Goal: Transaction & Acquisition: Book appointment/travel/reservation

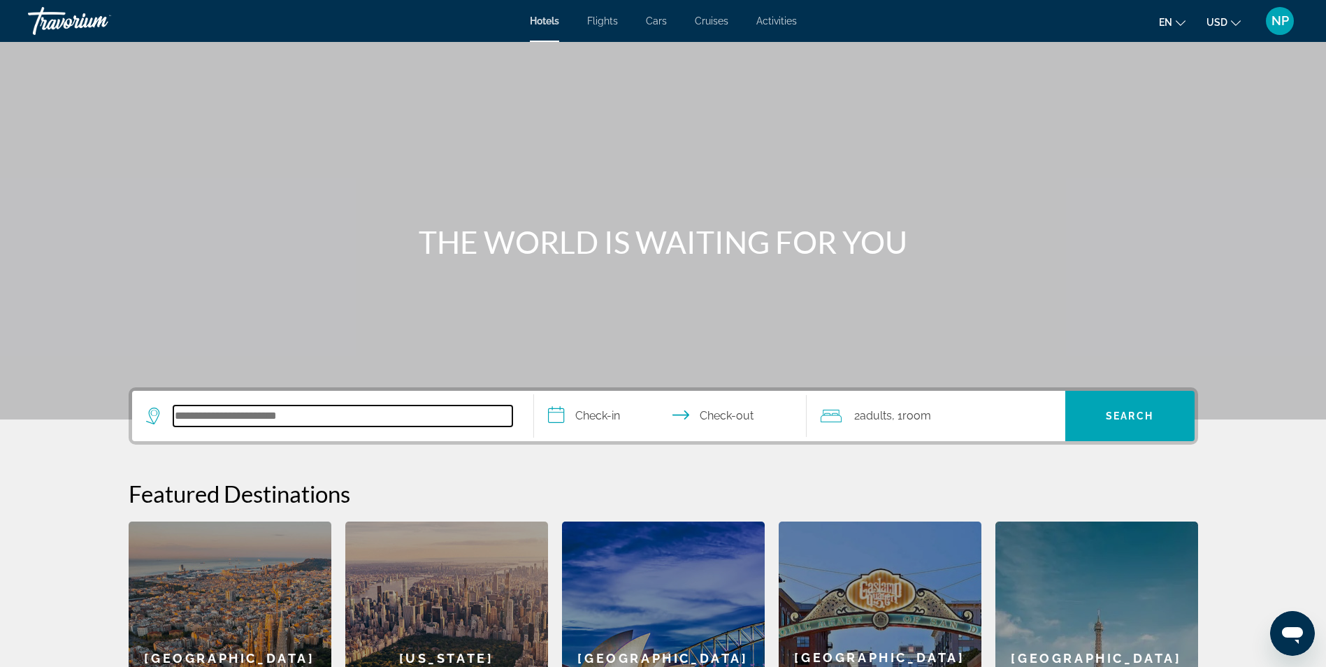
click at [324, 415] on input "Search hotel destination" at bounding box center [342, 415] width 339 height 21
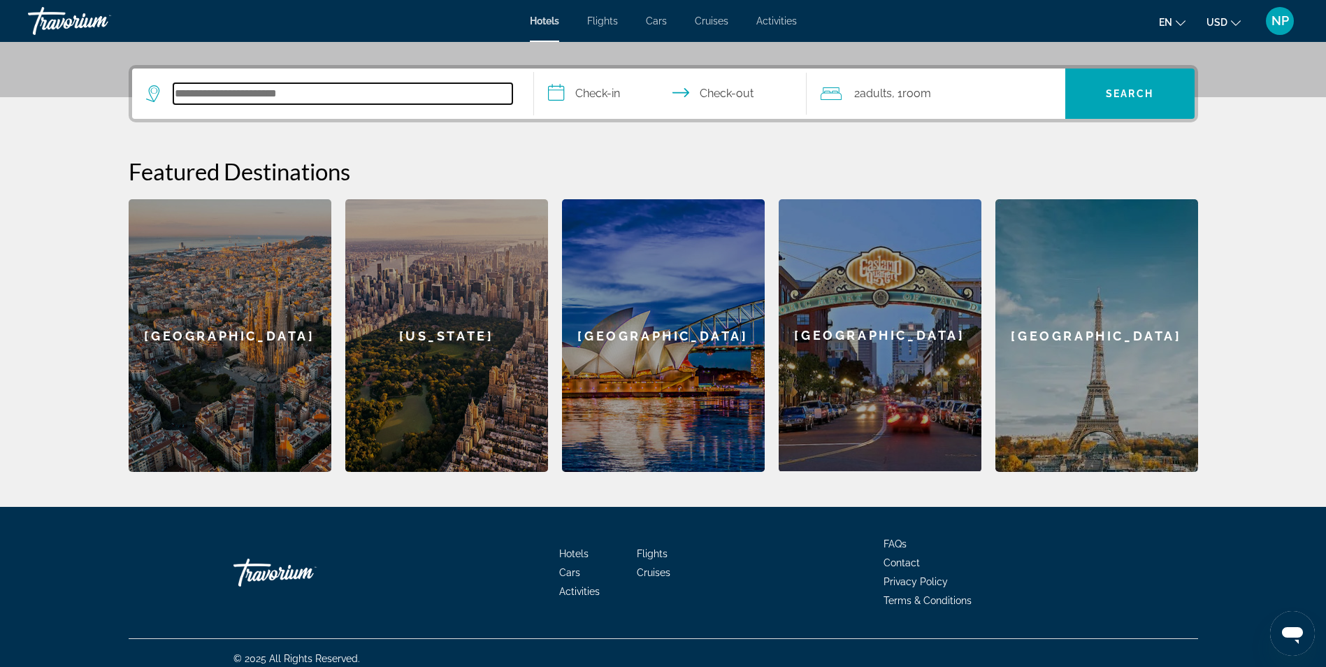
scroll to position [333, 0]
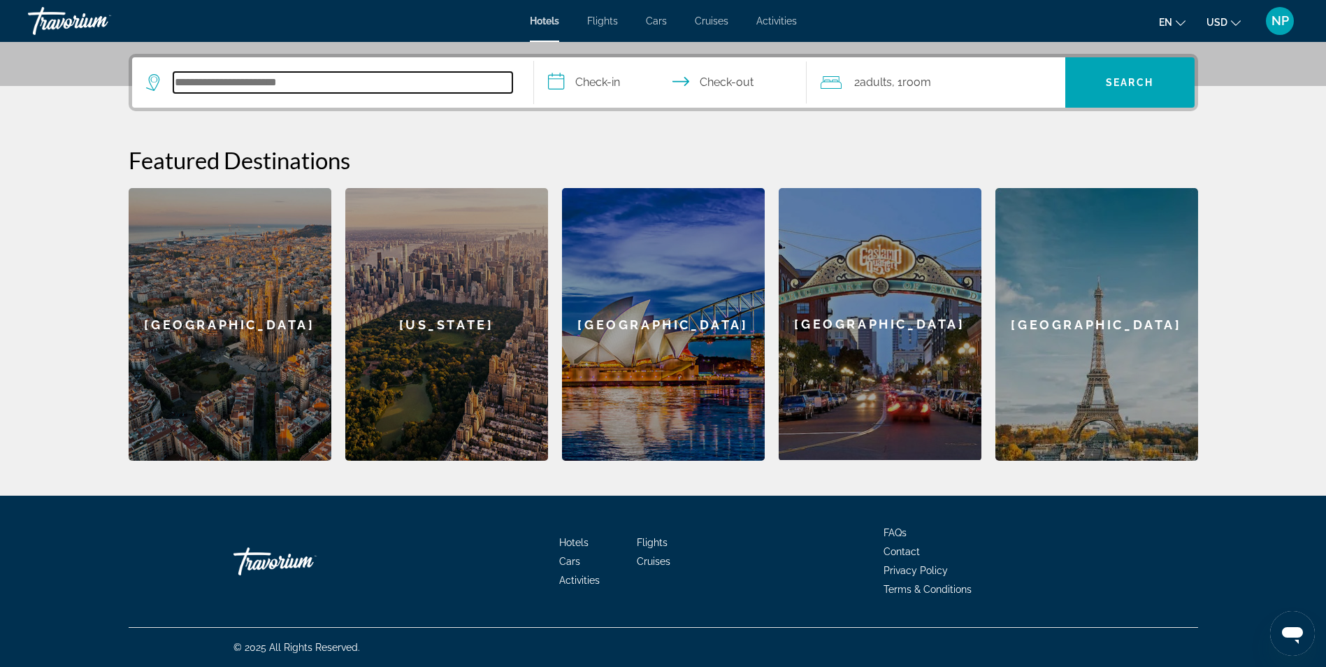
click at [243, 87] on input "Search hotel destination" at bounding box center [342, 82] width 339 height 21
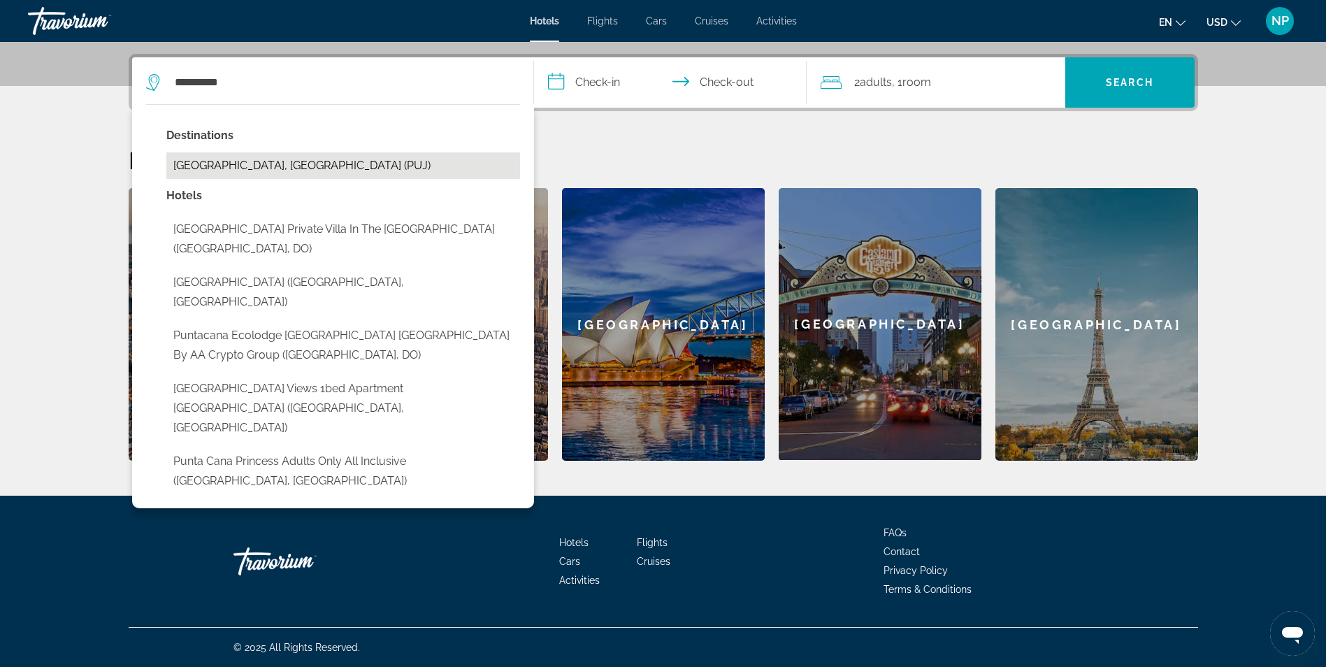
click at [244, 154] on button "[GEOGRAPHIC_DATA], [GEOGRAPHIC_DATA] (PUJ)" at bounding box center [343, 165] width 354 height 27
type input "**********"
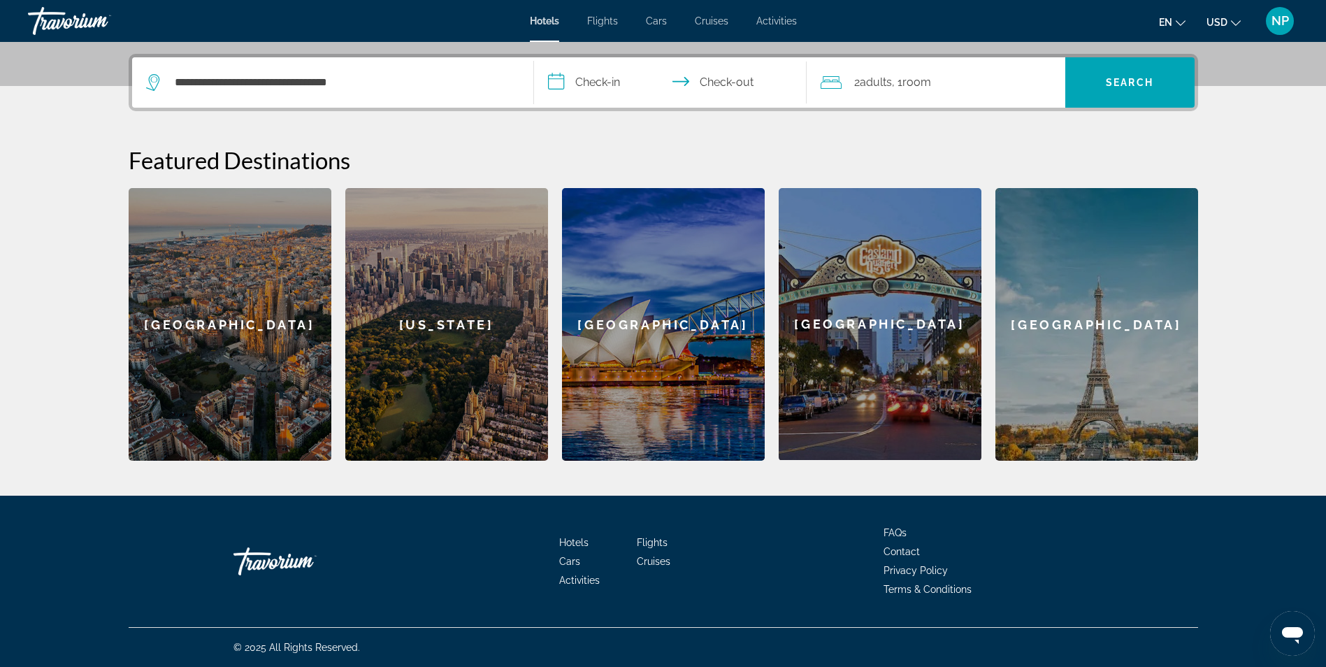
click at [595, 91] on input "**********" at bounding box center [673, 84] width 278 height 55
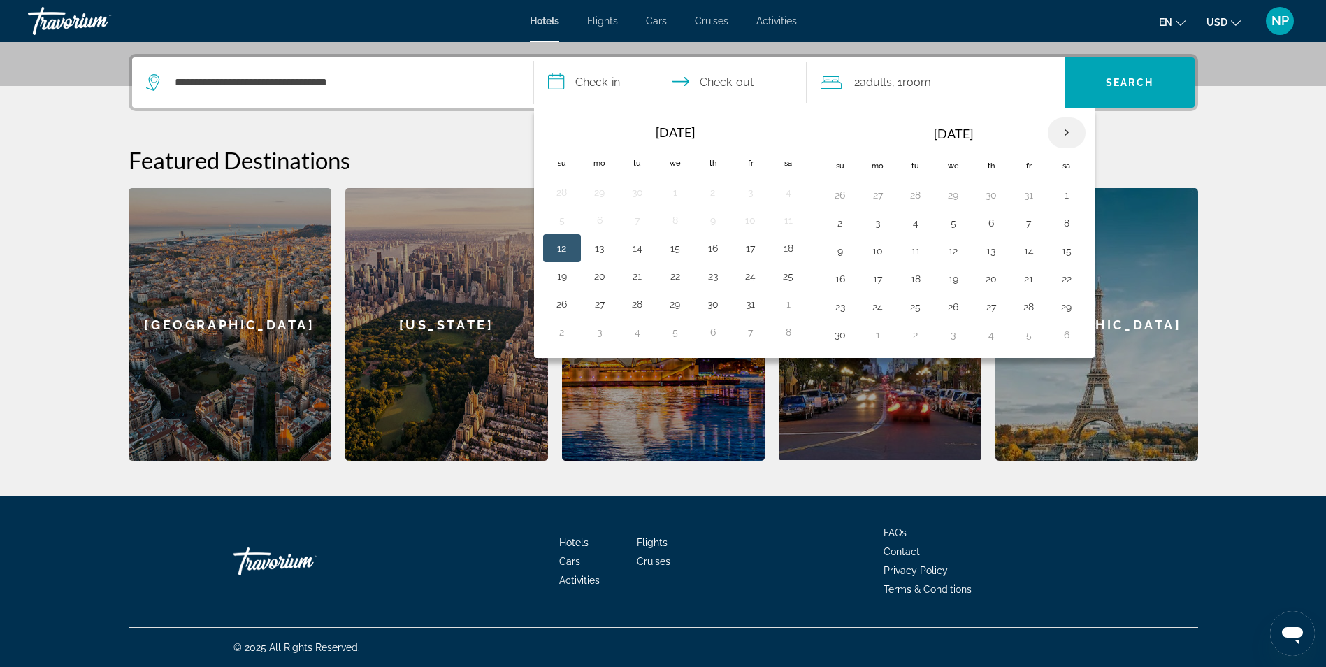
drag, startPoint x: 1050, startPoint y: 133, endPoint x: 1068, endPoint y: 133, distance: 17.5
click at [1063, 133] on th "Next month" at bounding box center [1067, 132] width 38 height 31
click at [1067, 132] on th "Next month" at bounding box center [1067, 132] width 38 height 31
click at [1064, 132] on th "Next month" at bounding box center [1067, 132] width 38 height 31
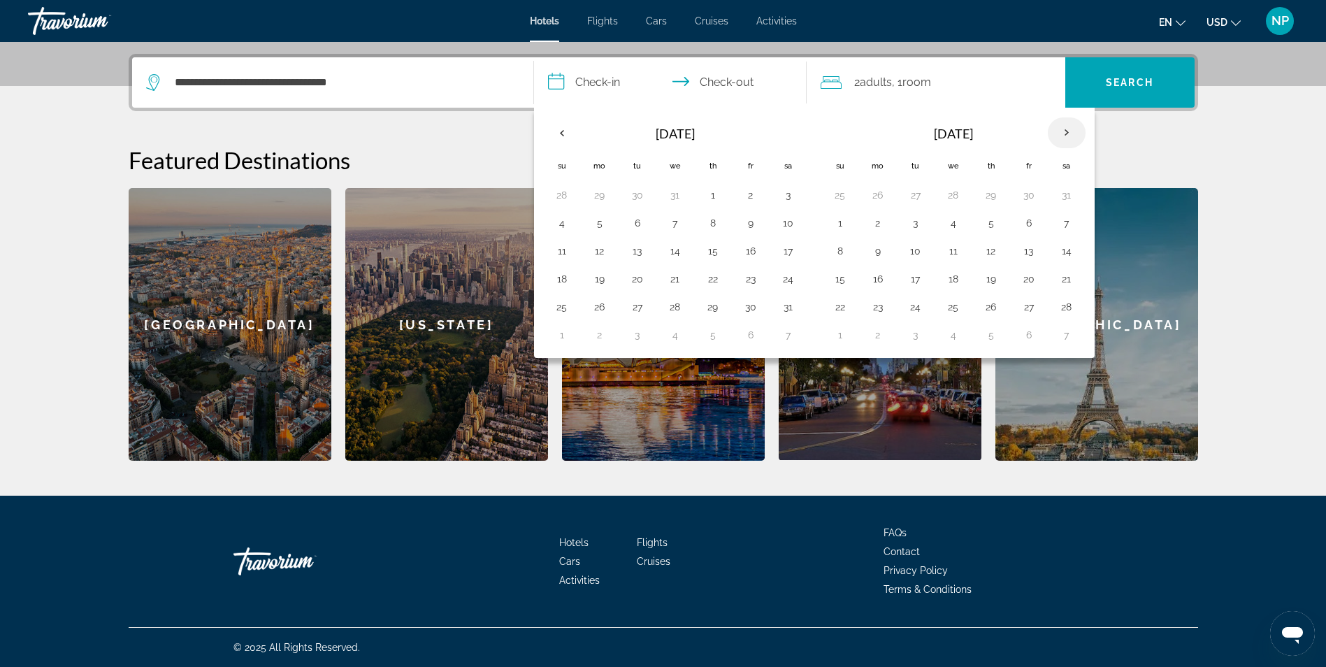
click at [1064, 132] on th "Next month" at bounding box center [1067, 132] width 38 height 31
drag, startPoint x: 1061, startPoint y: 132, endPoint x: 1064, endPoint y: 140, distance: 8.4
click at [1064, 140] on th "Next month" at bounding box center [1067, 132] width 38 height 31
click at [1073, 225] on button "13" at bounding box center [1066, 223] width 22 height 20
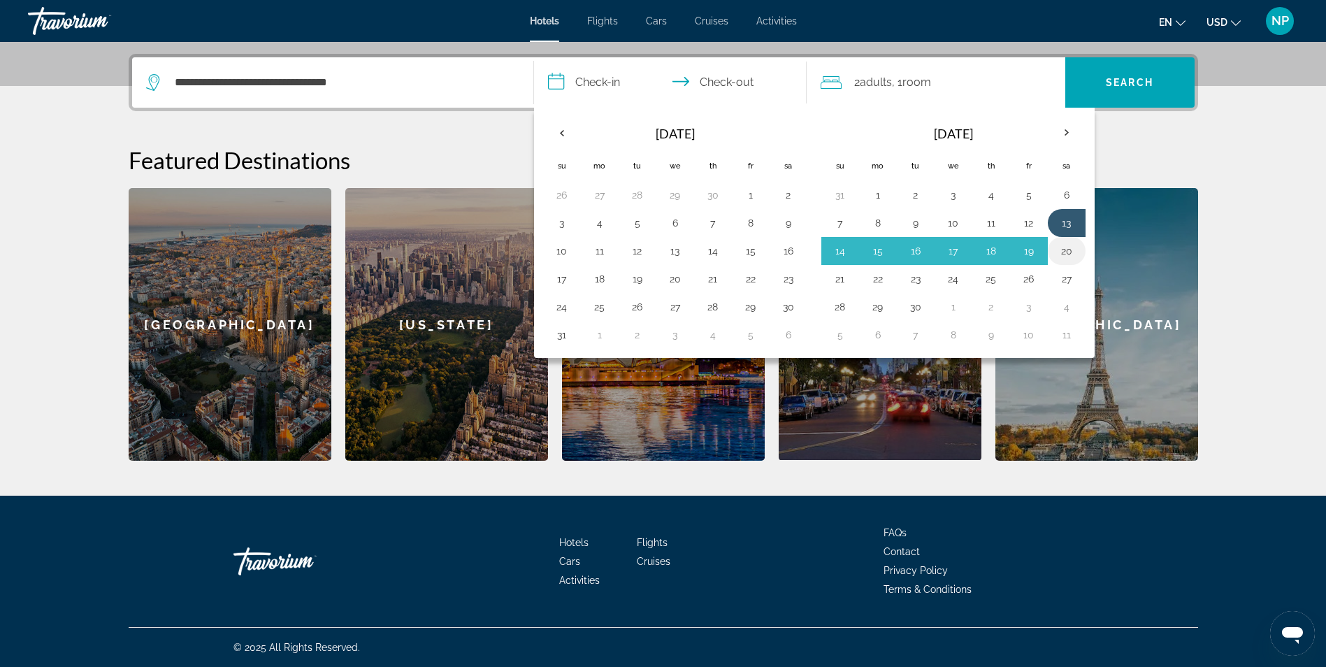
click at [1074, 252] on button "20" at bounding box center [1066, 251] width 22 height 20
type input "**********"
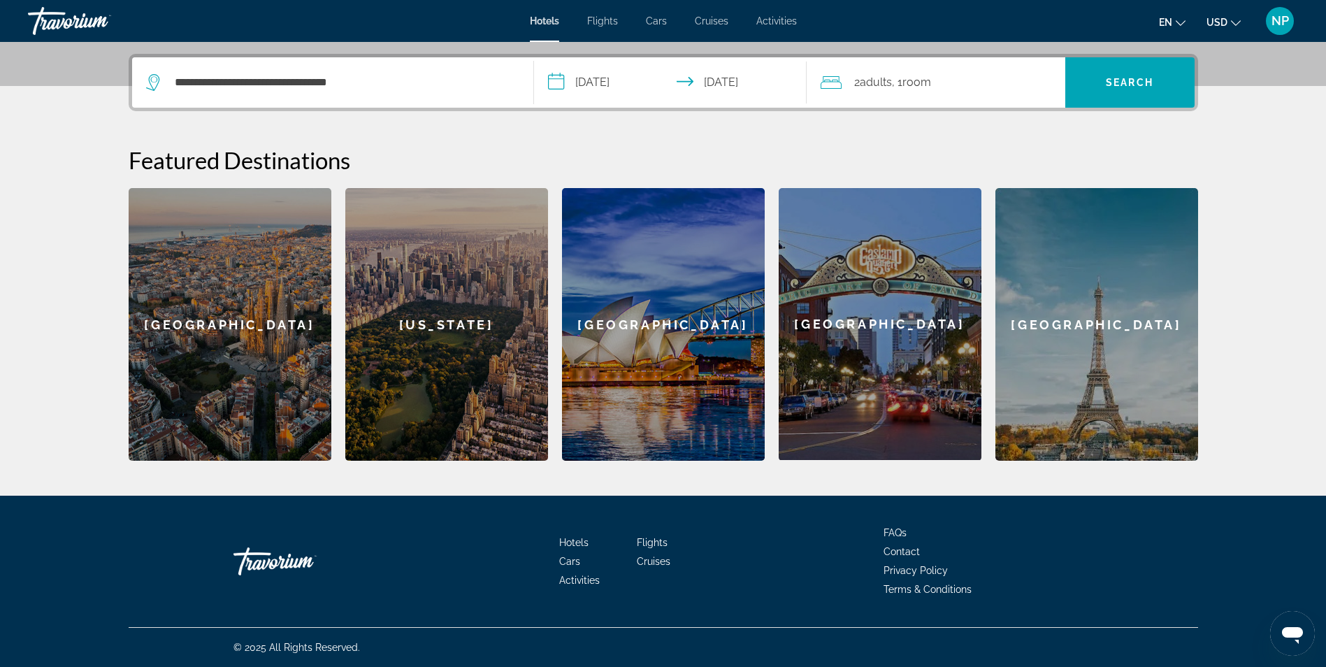
click at [888, 89] on span "2 Adult Adults" at bounding box center [873, 83] width 38 height 20
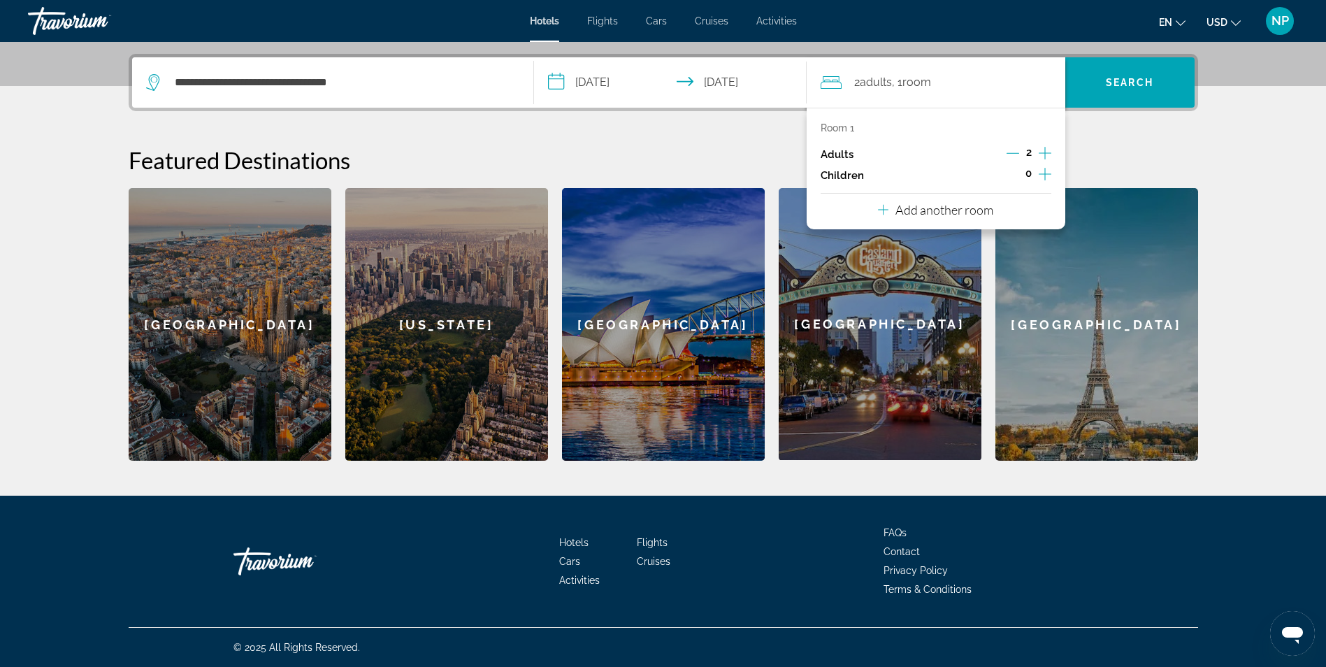
click at [1049, 168] on icon "Increment children" at bounding box center [1045, 174] width 13 height 17
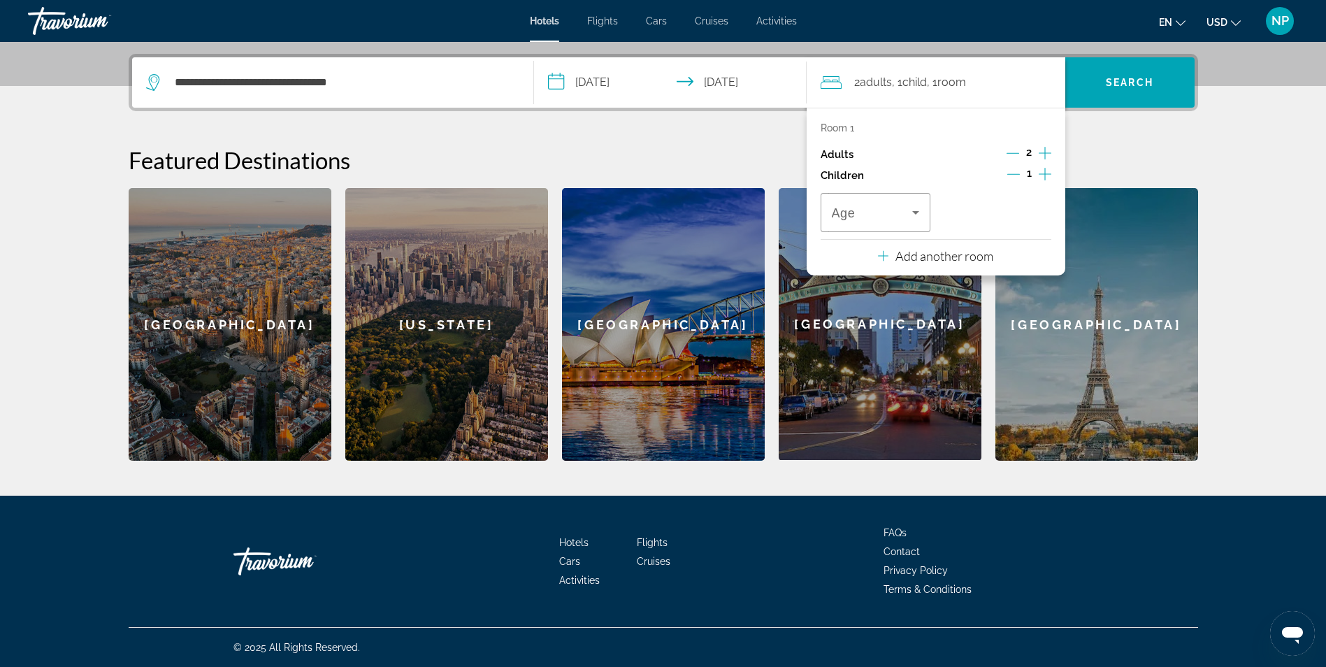
click at [1040, 171] on icon "Increment children" at bounding box center [1045, 174] width 13 height 17
click at [862, 224] on div "Travelers: 2 adults, 2 children" at bounding box center [876, 212] width 88 height 39
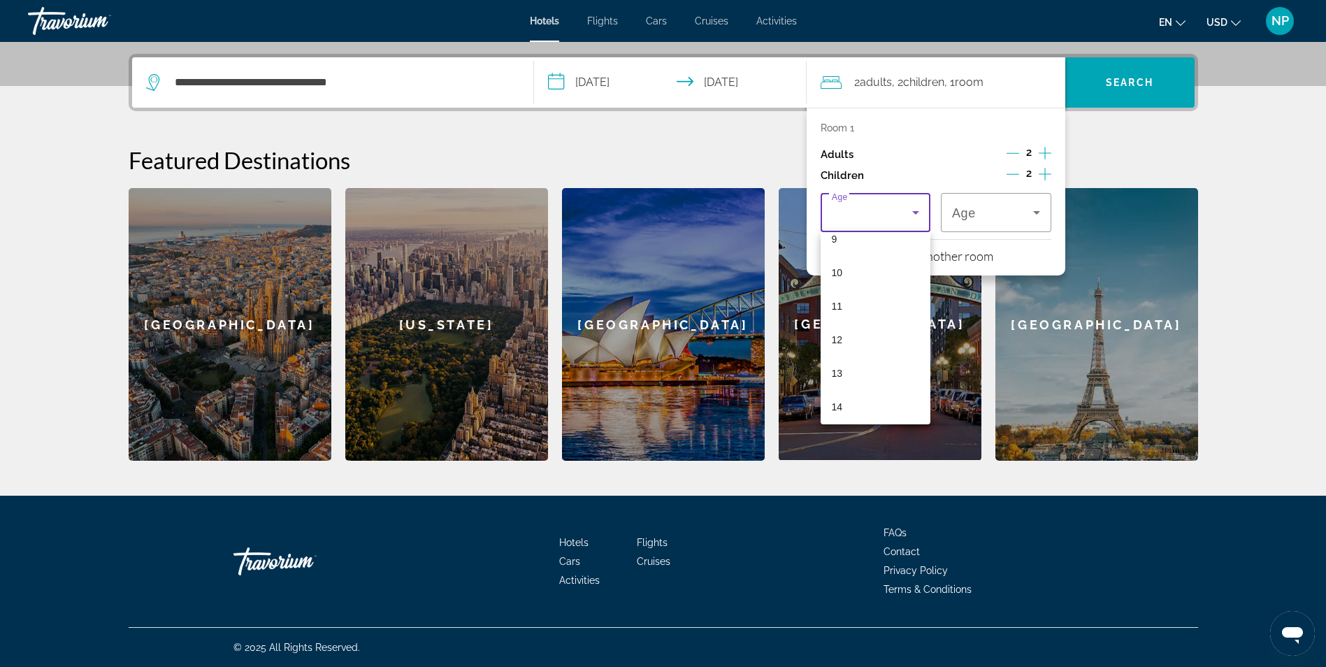
scroll to position [283, 0]
click at [832, 275] on span "9" at bounding box center [835, 273] width 6 height 17
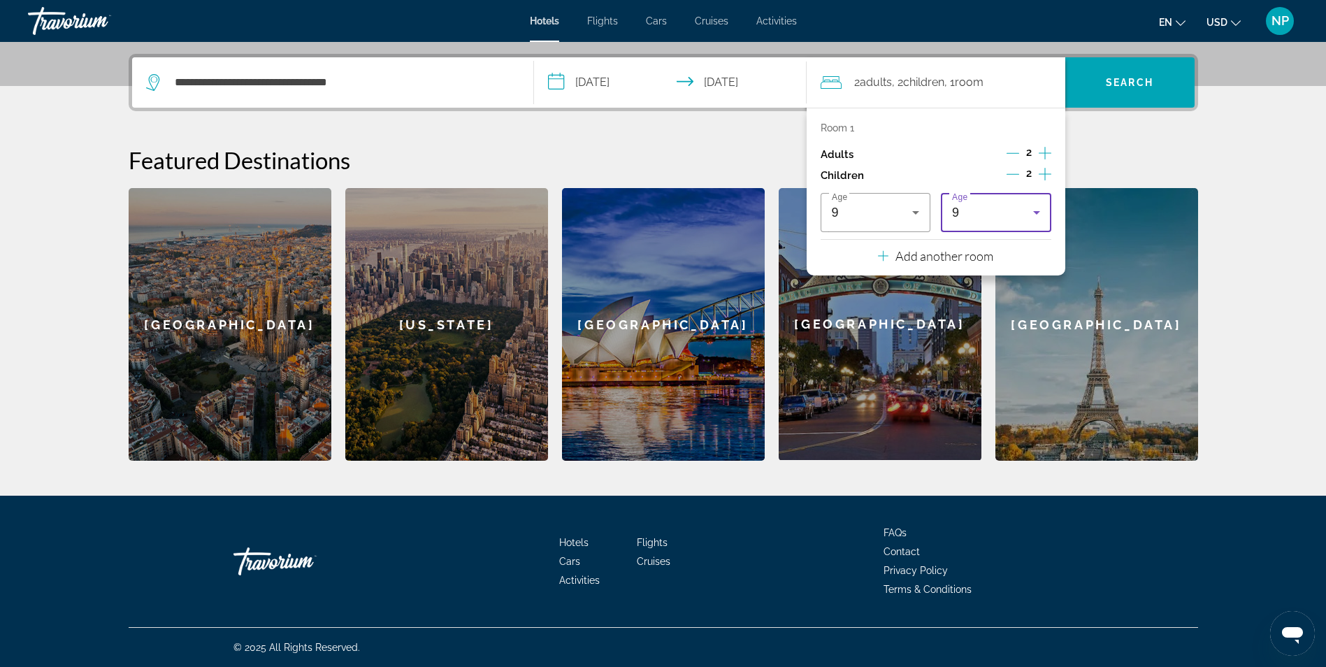
click at [969, 219] on div "9" at bounding box center [992, 212] width 81 height 17
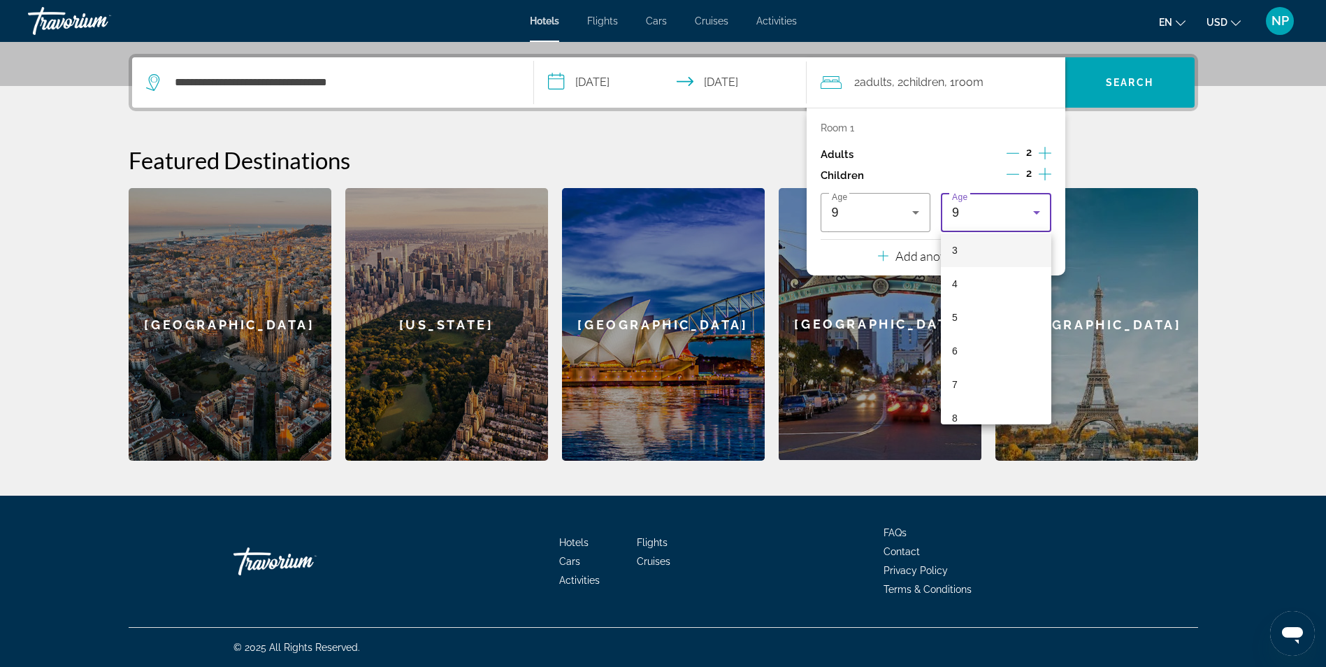
scroll to position [140, 0]
click at [964, 287] on mat-option "5" at bounding box center [996, 283] width 110 height 34
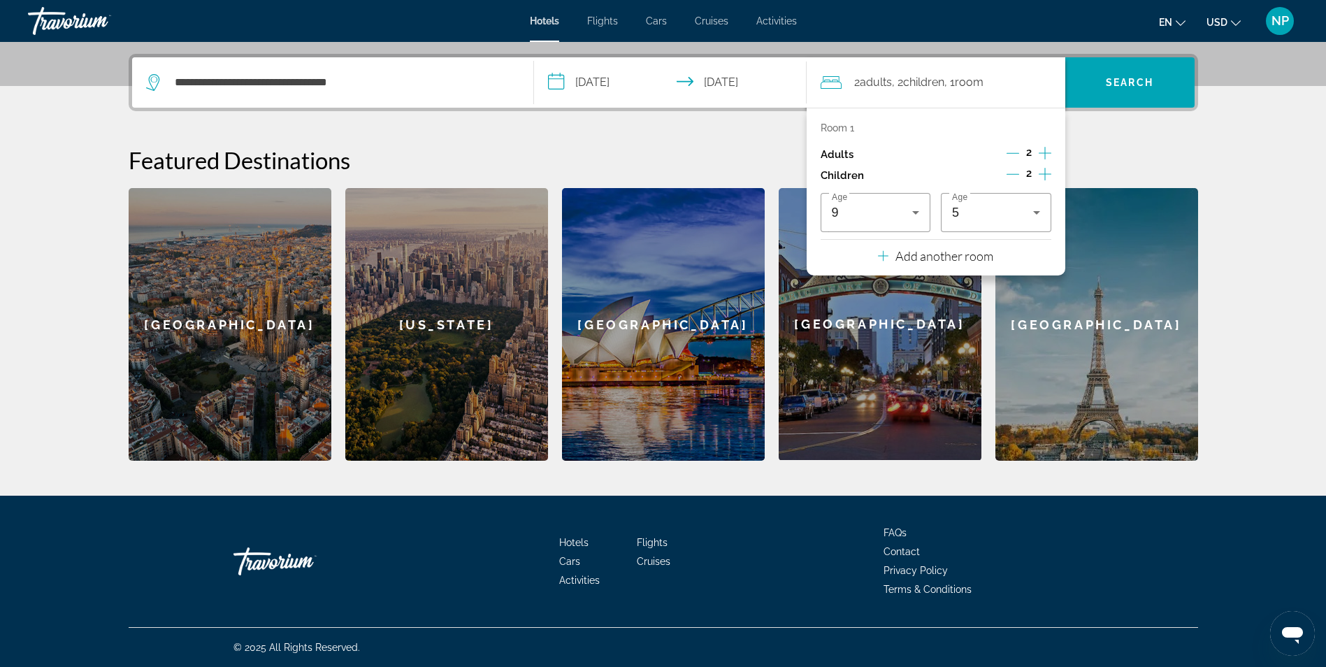
click at [1101, 168] on h2 "Featured Destinations" at bounding box center [663, 160] width 1069 height 28
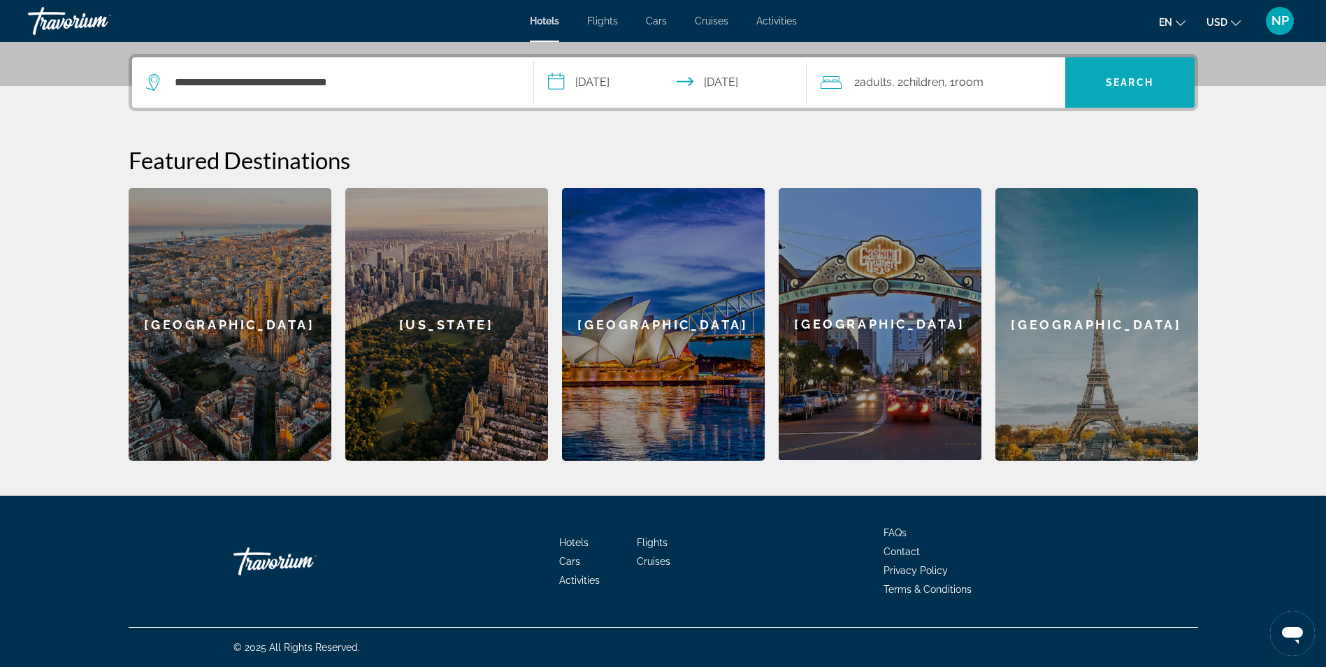
click at [1155, 87] on span "Search" at bounding box center [1129, 83] width 129 height 34
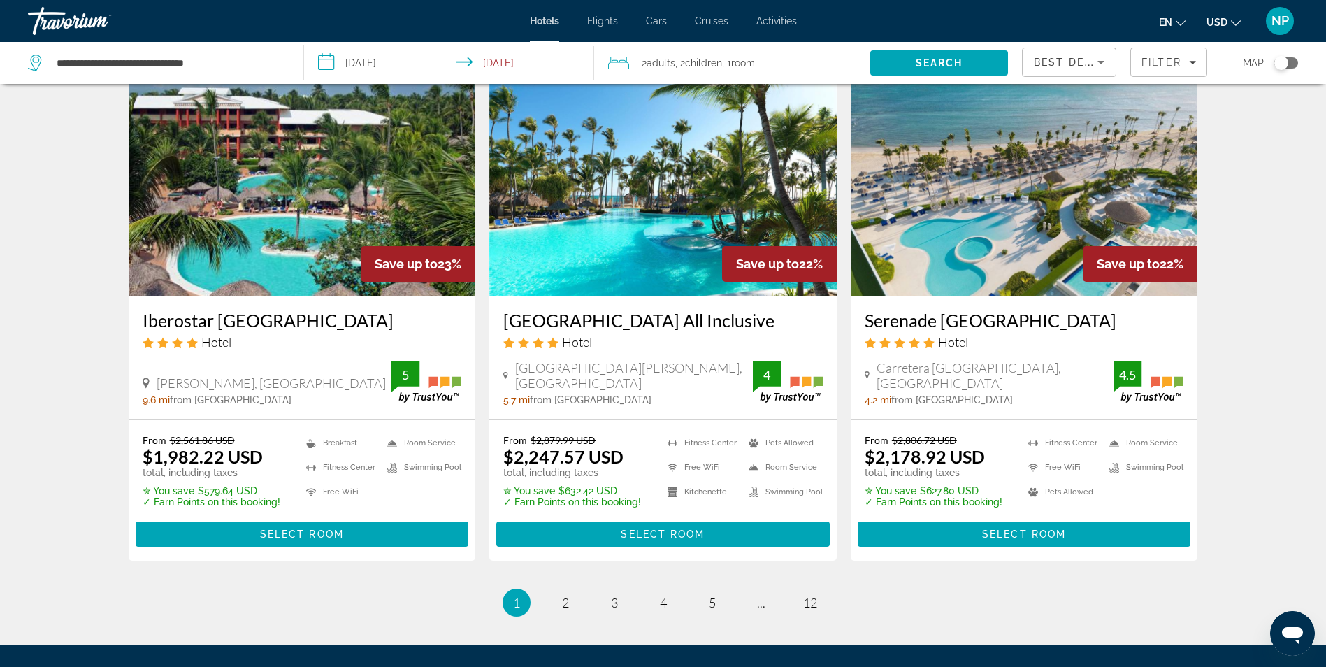
scroll to position [1803, 0]
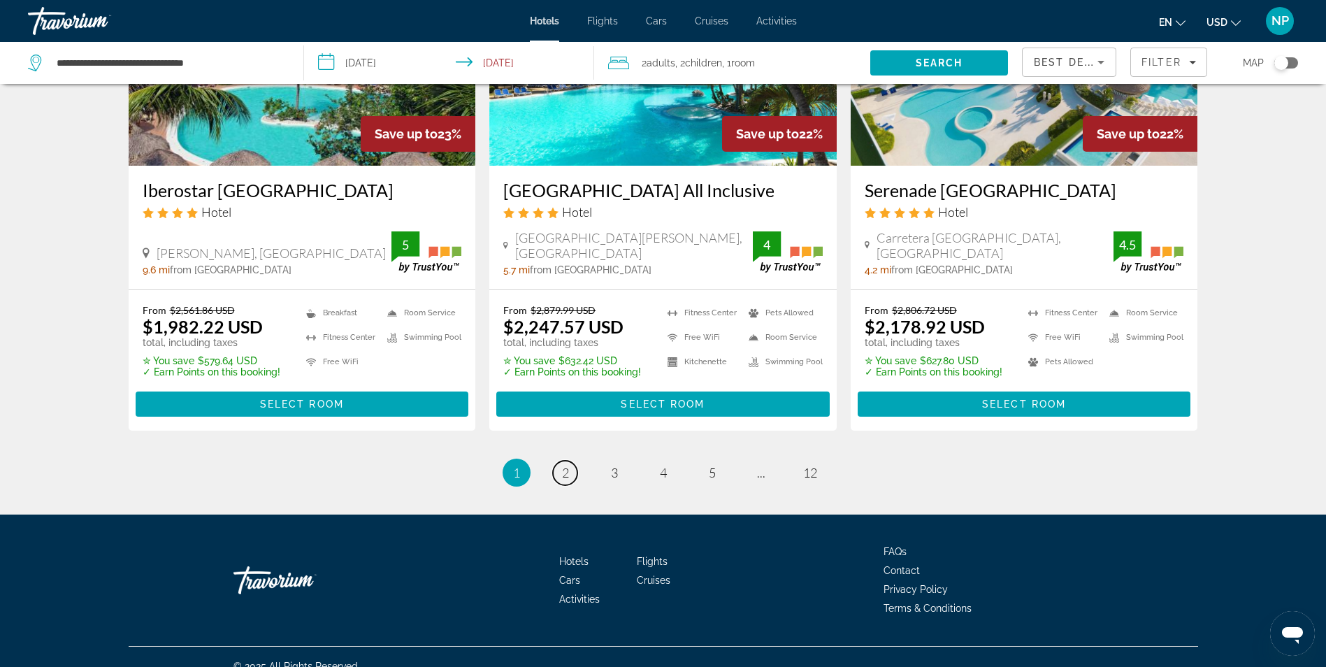
drag, startPoint x: 565, startPoint y: 456, endPoint x: 590, endPoint y: 465, distance: 26.1
click at [565, 465] on span "2" at bounding box center [565, 472] width 7 height 15
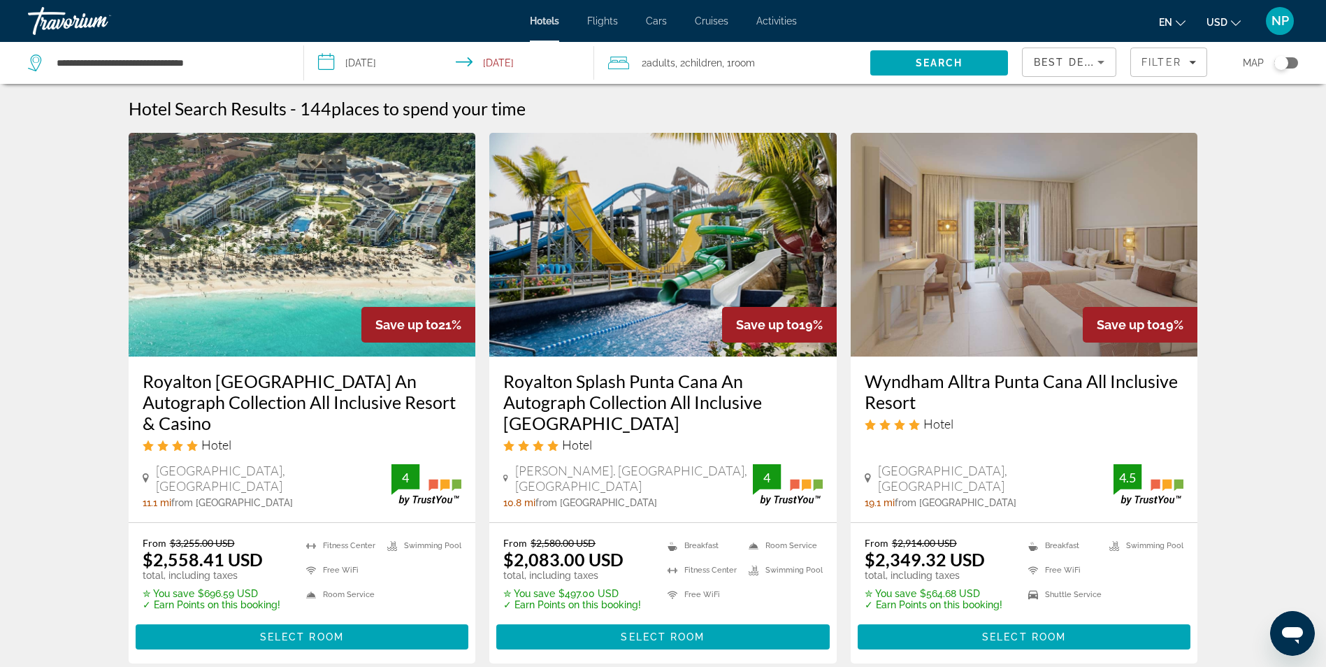
click at [667, 30] on div "Hotels Flights Cars Cruises Activities Hotels Flights Cars Cruises Activities e…" at bounding box center [663, 21] width 1326 height 36
click at [565, 23] on li "Hotels" at bounding box center [551, 20] width 43 height 11
click at [1271, 20] on span "NP" at bounding box center [1279, 21] width 17 height 14
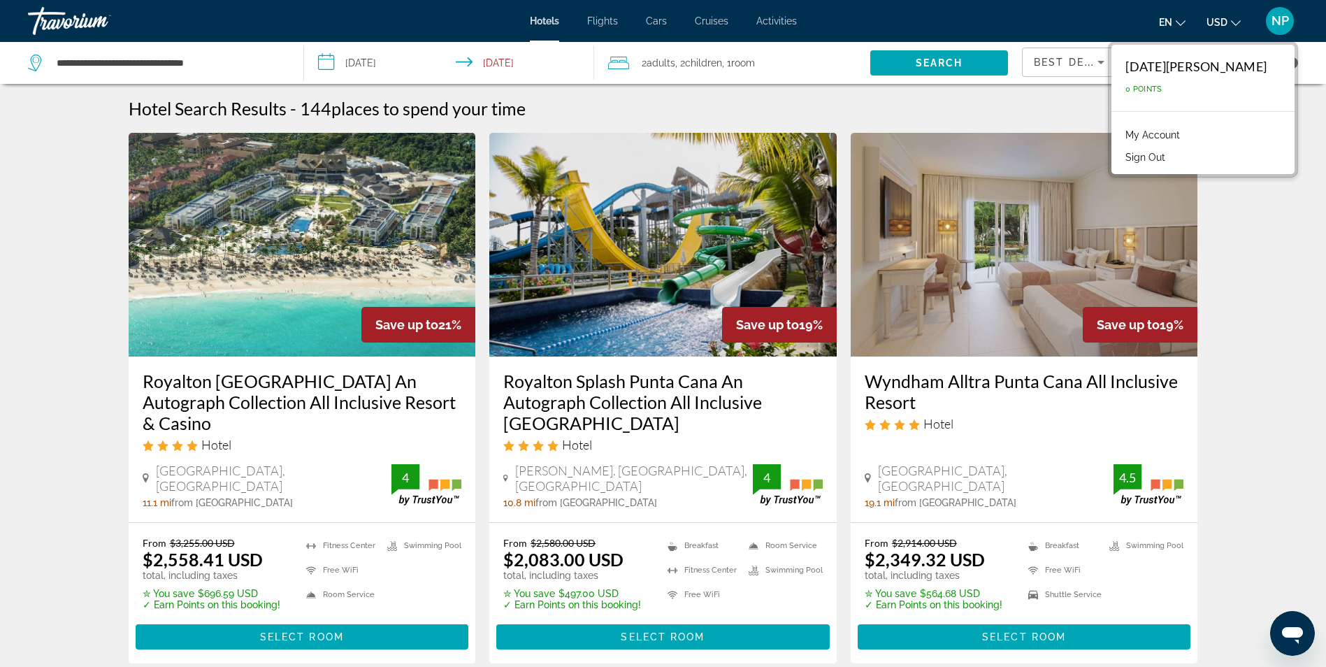
click at [1178, 138] on link "My Account" at bounding box center [1152, 135] width 68 height 18
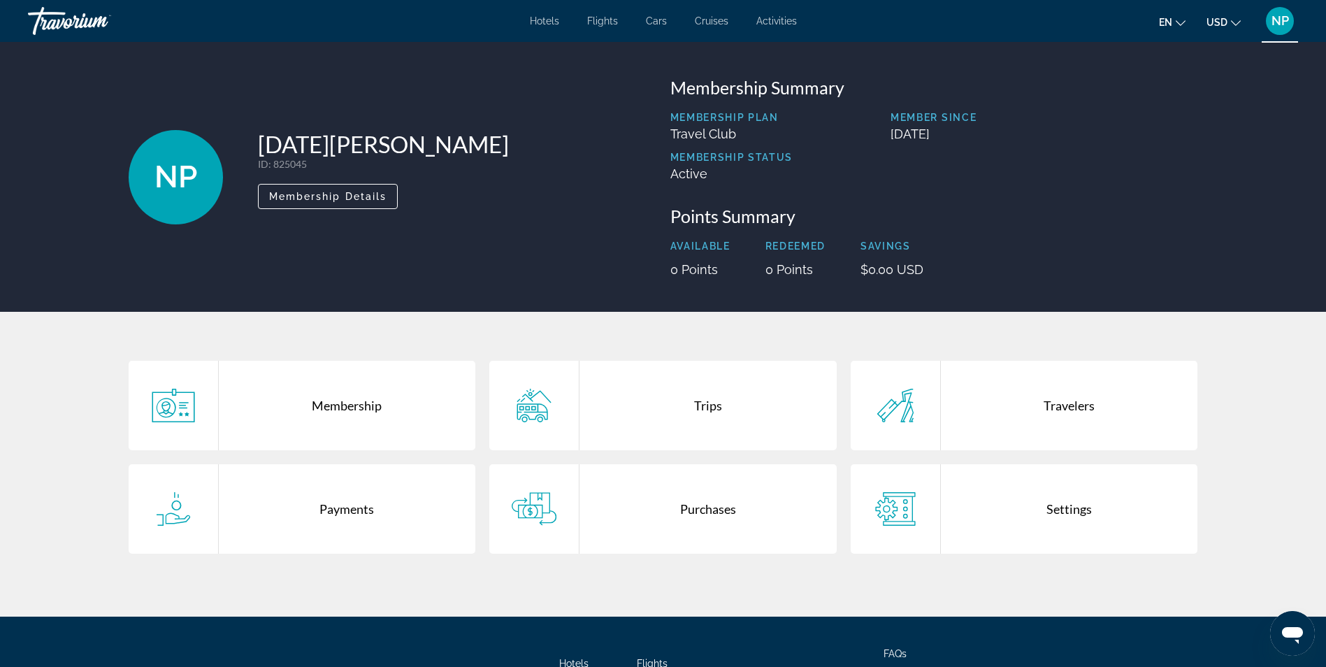
click at [375, 422] on div "Membership" at bounding box center [347, 405] width 257 height 89
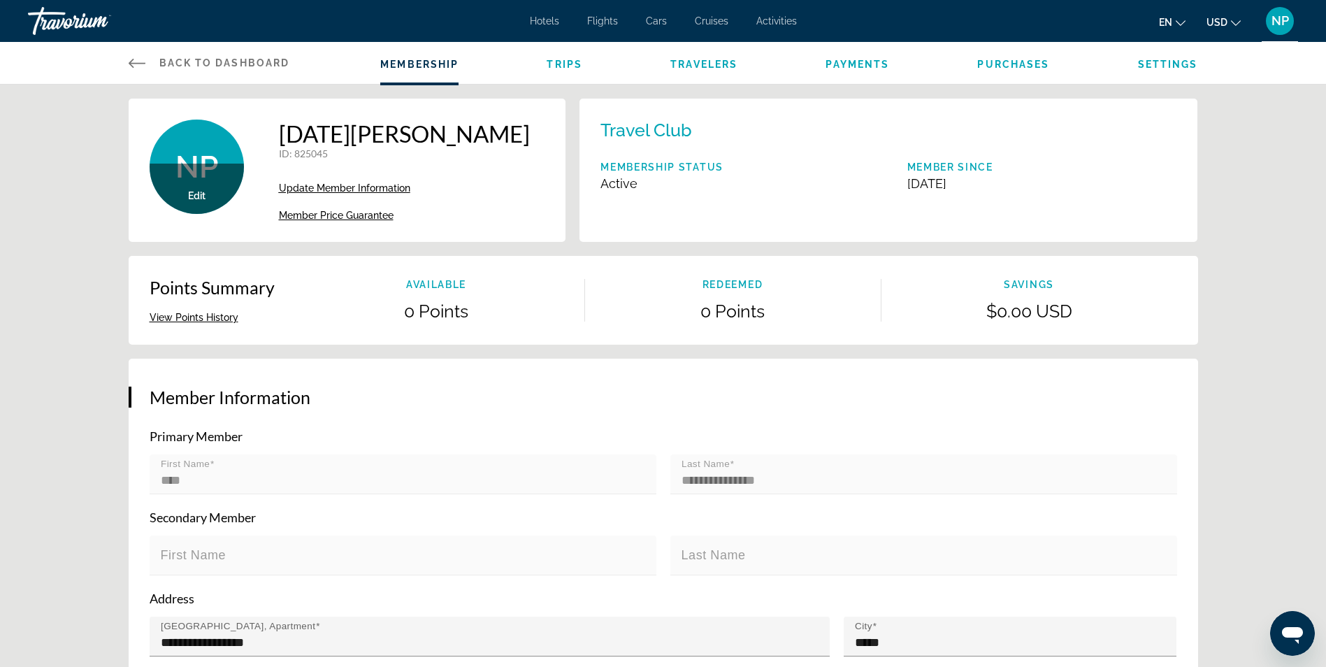
click at [152, 57] on link "Back to Dashboard Dashboard" at bounding box center [209, 63] width 161 height 42
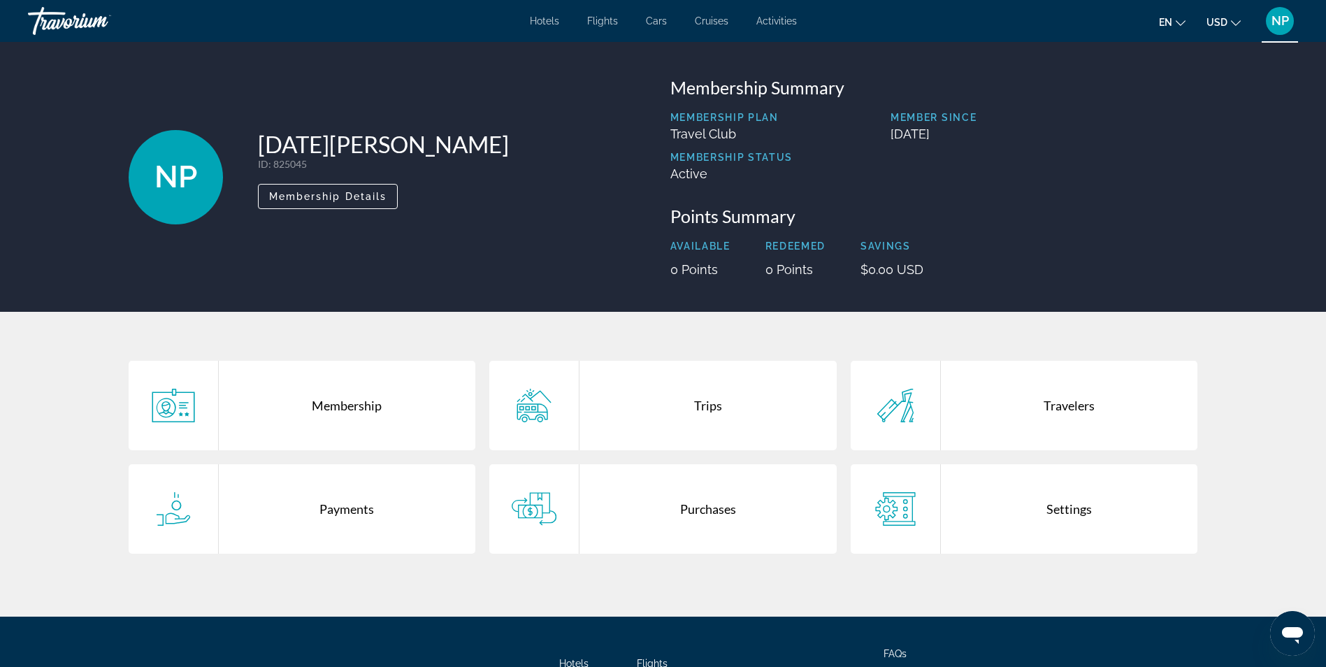
click at [730, 407] on div "Trips" at bounding box center [707, 405] width 257 height 89
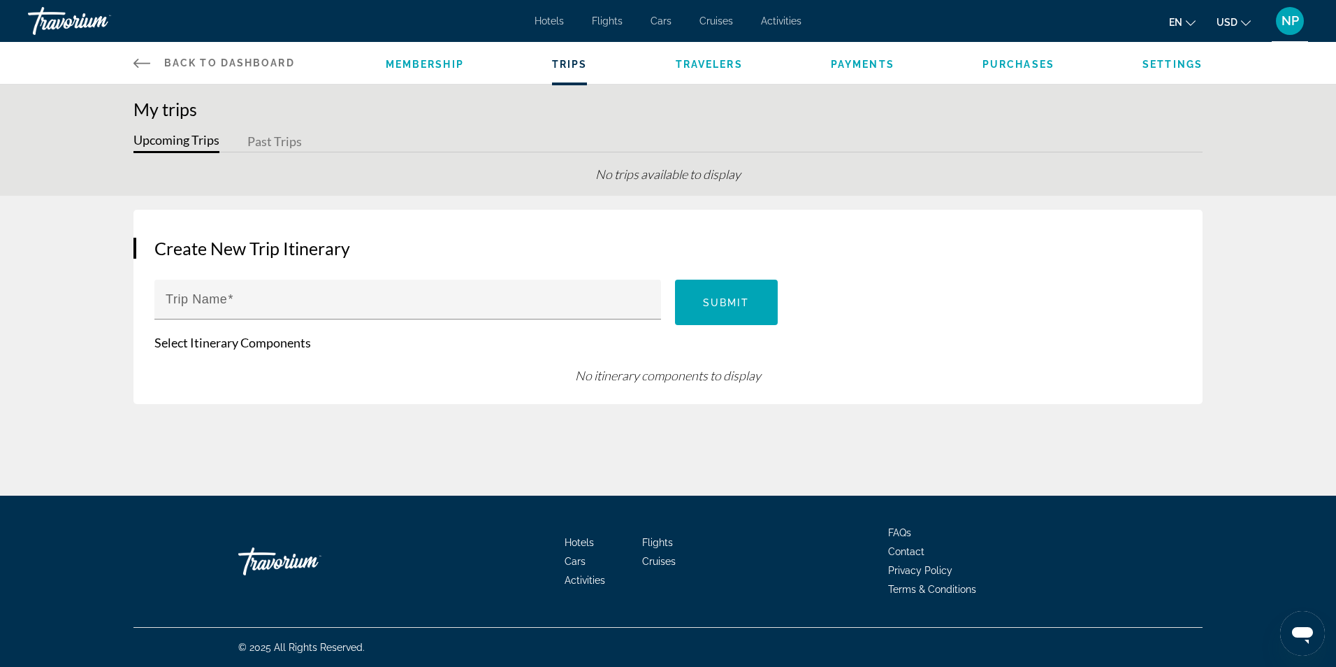
click at [160, 59] on link "Back to Dashboard Dashboard" at bounding box center [213, 63] width 161 height 42
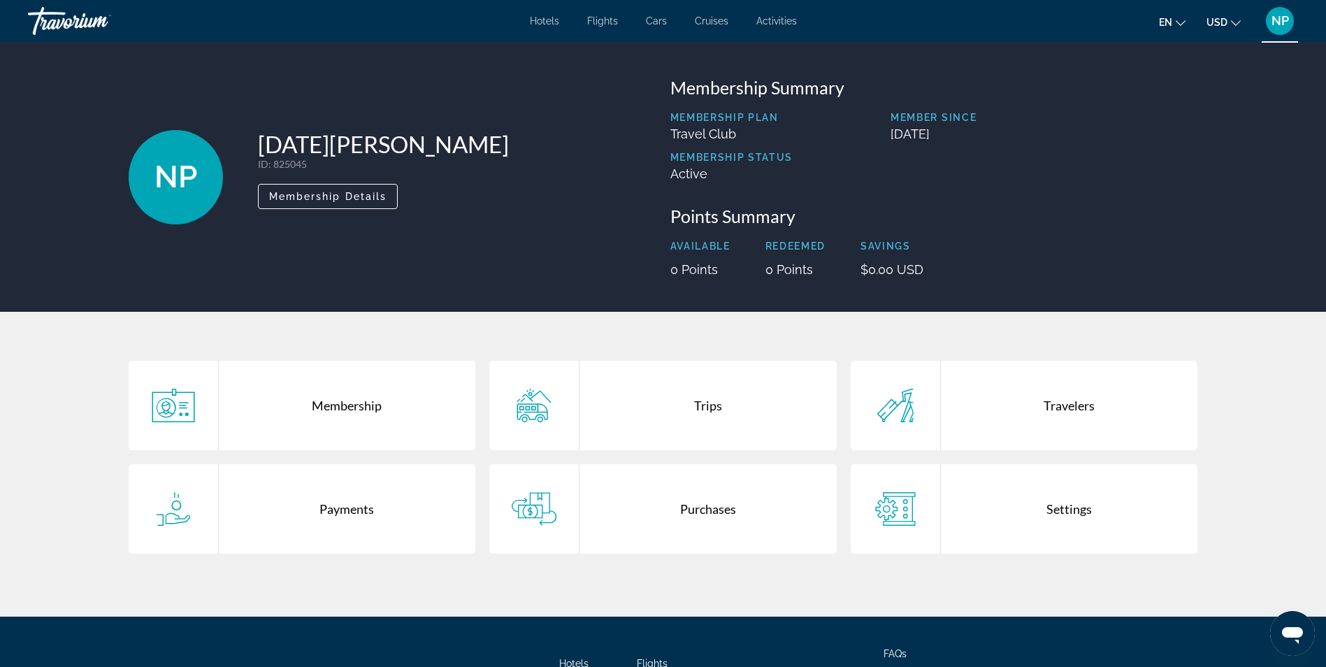
click at [1019, 403] on div "Travelers" at bounding box center [1069, 405] width 257 height 89
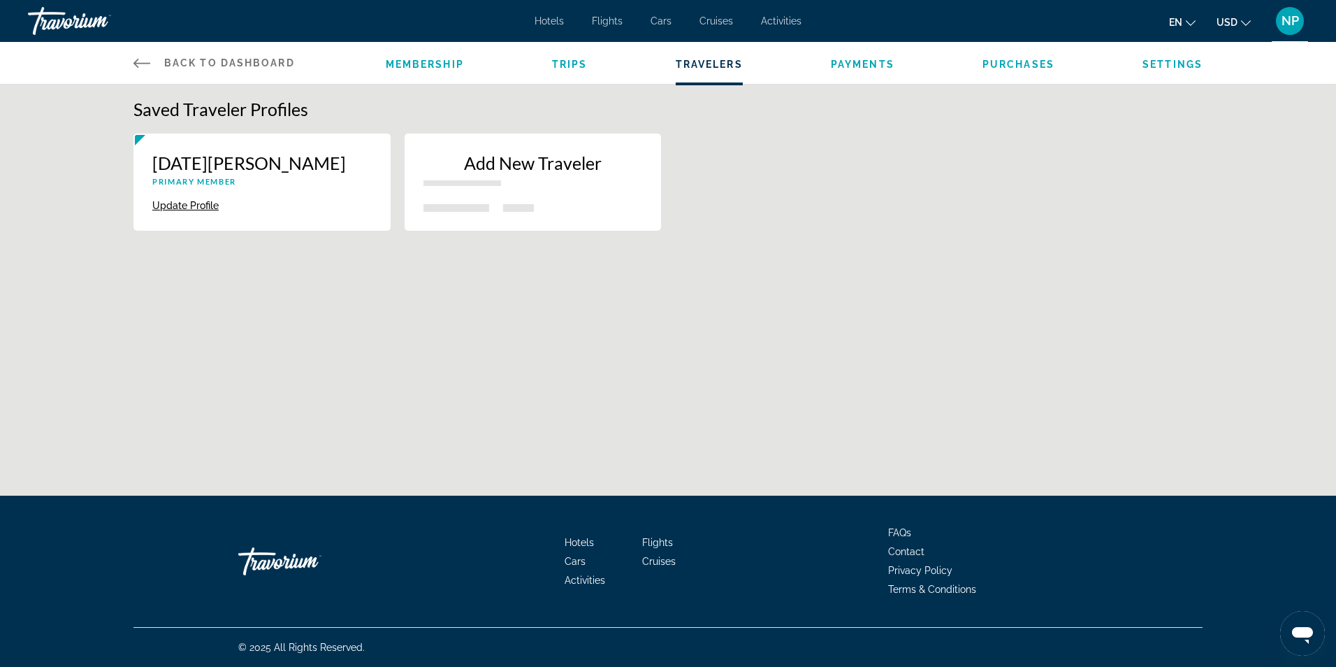
click at [159, 59] on link "Back to Dashboard Dashboard" at bounding box center [213, 63] width 161 height 42
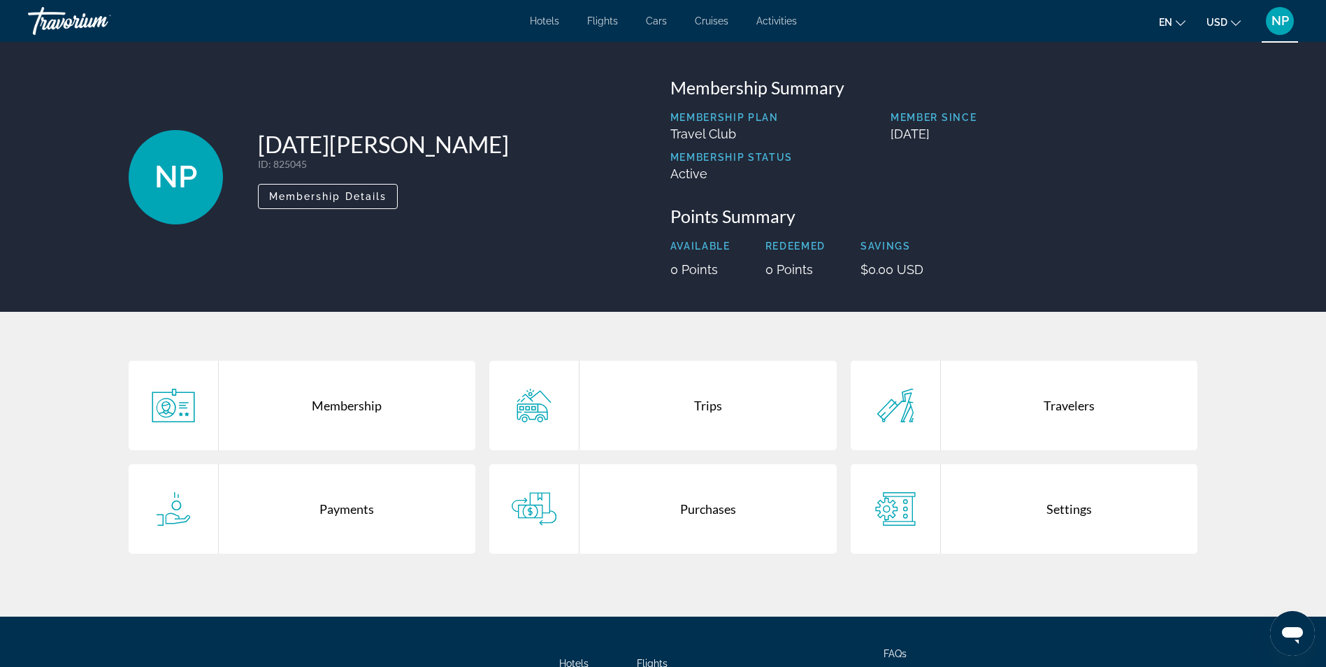
click at [761, 411] on div "Trips" at bounding box center [707, 405] width 257 height 89
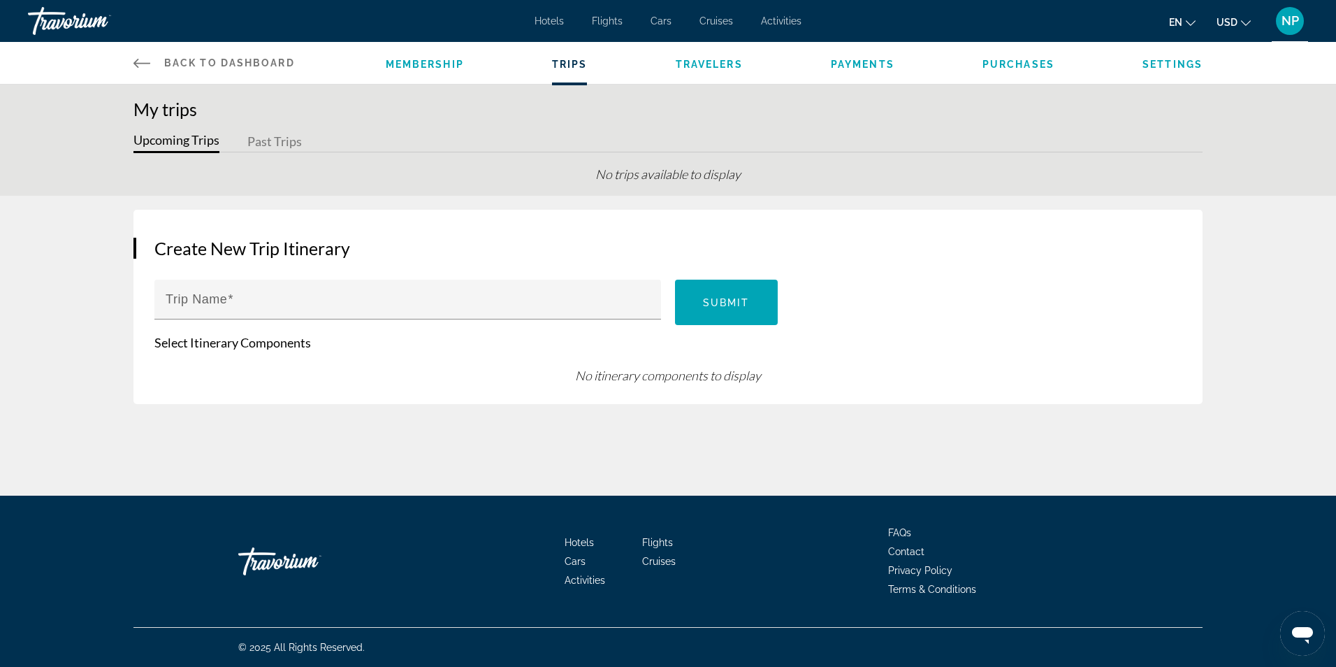
click at [154, 59] on link "Back to Dashboard Dashboard" at bounding box center [213, 63] width 161 height 42
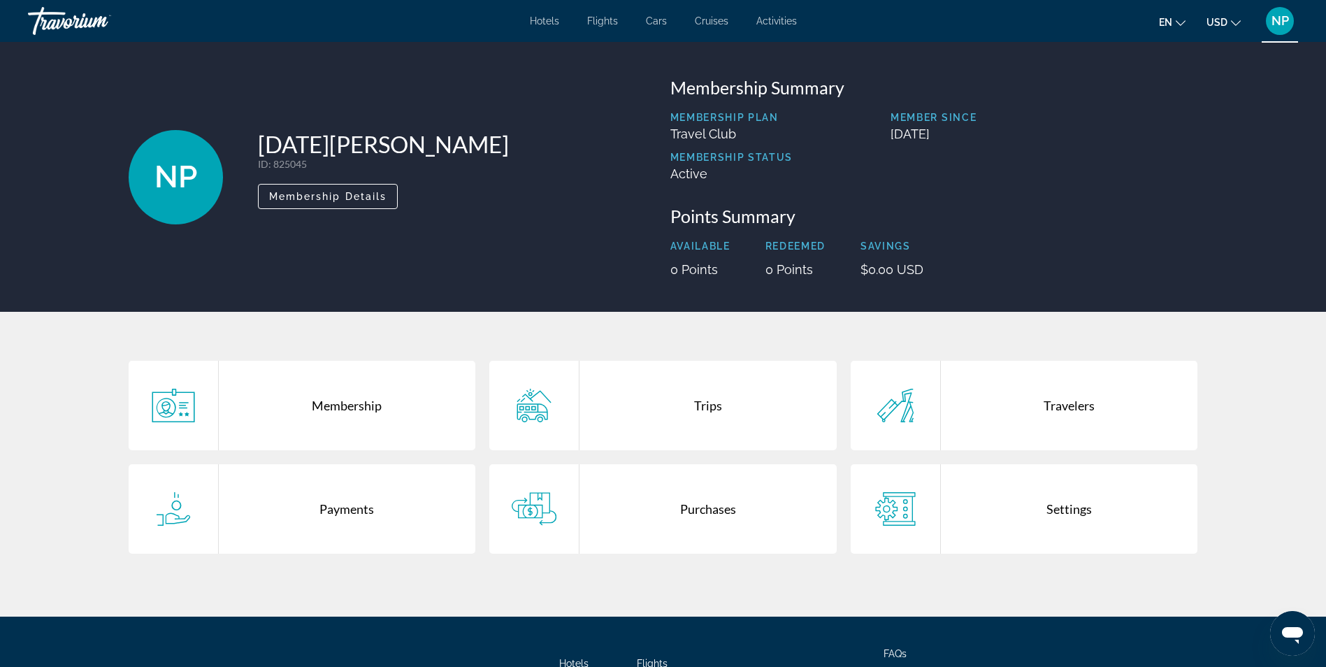
click at [787, 498] on div "Purchases" at bounding box center [707, 508] width 257 height 89
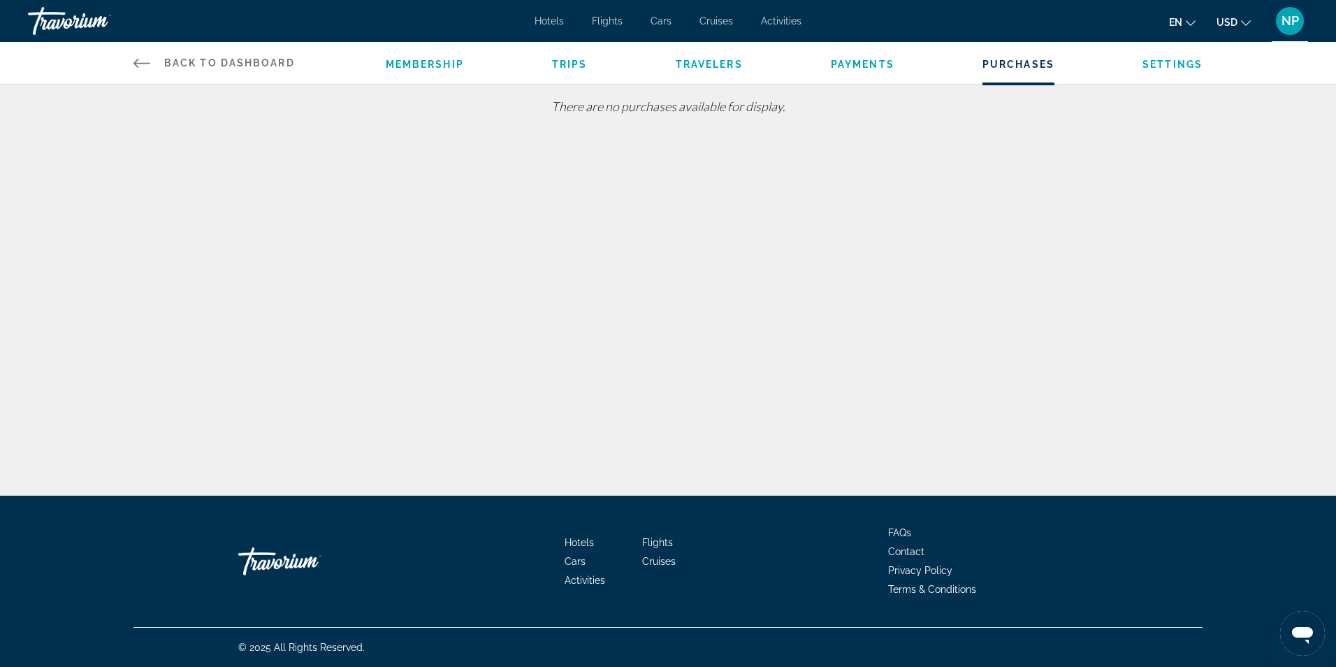
click at [191, 71] on link "Back to Dashboard Dashboard" at bounding box center [213, 63] width 161 height 42
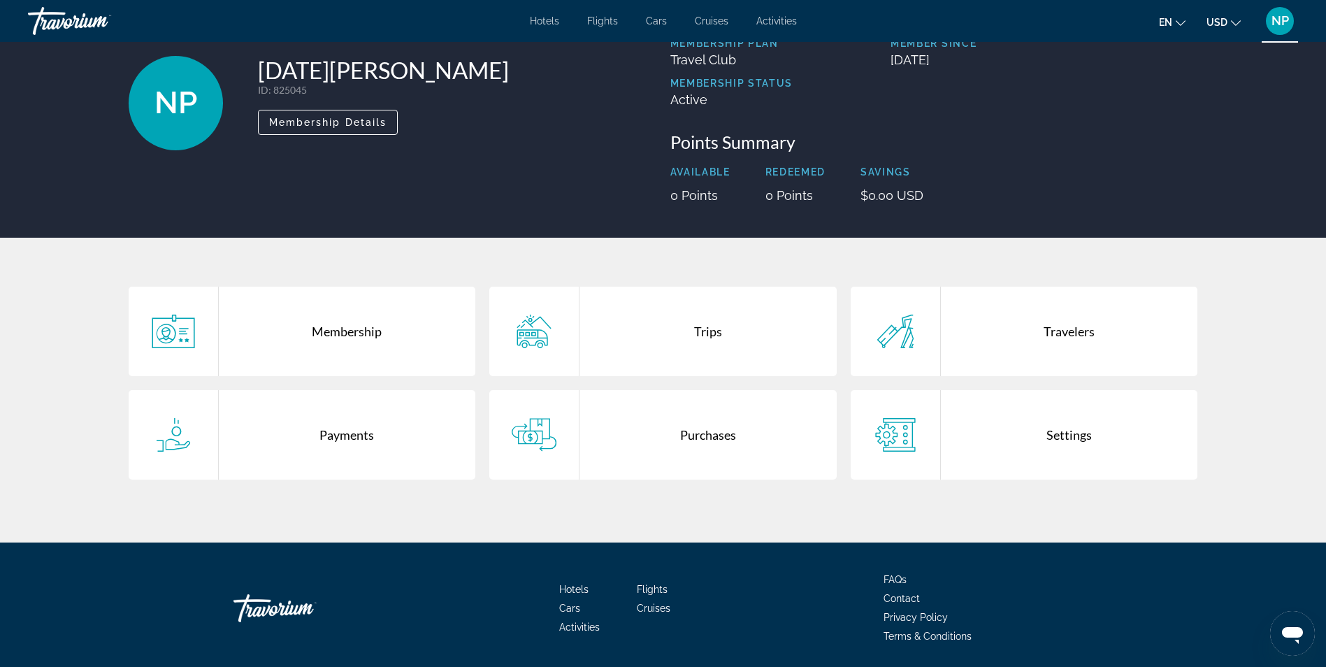
scroll to position [121, 0]
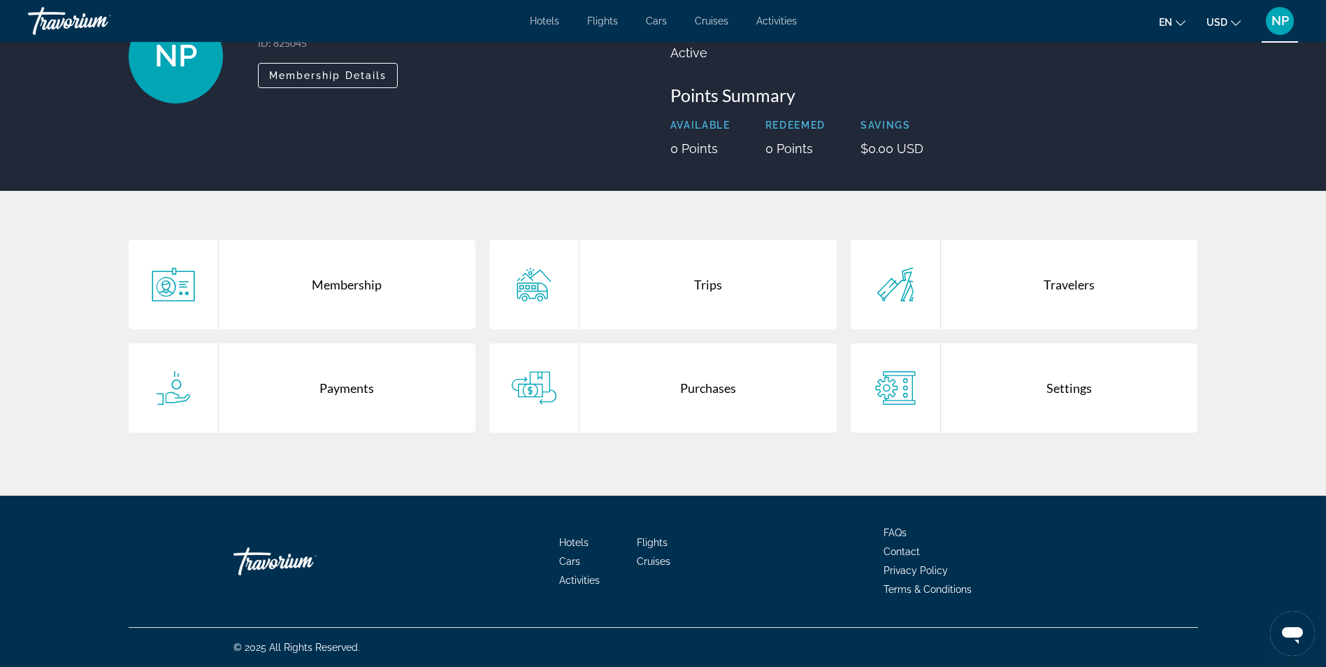
click at [1036, 418] on div "Settings" at bounding box center [1069, 387] width 257 height 89
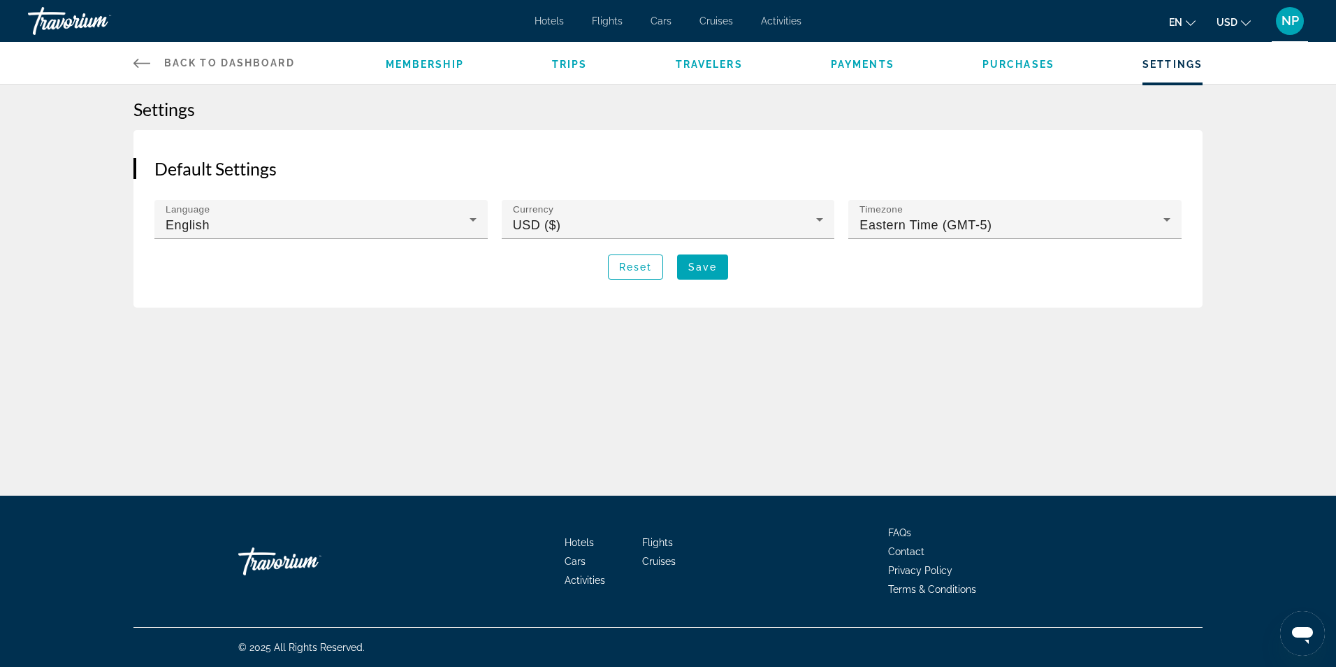
click at [173, 66] on span "Back to Dashboard" at bounding box center [229, 62] width 131 height 11
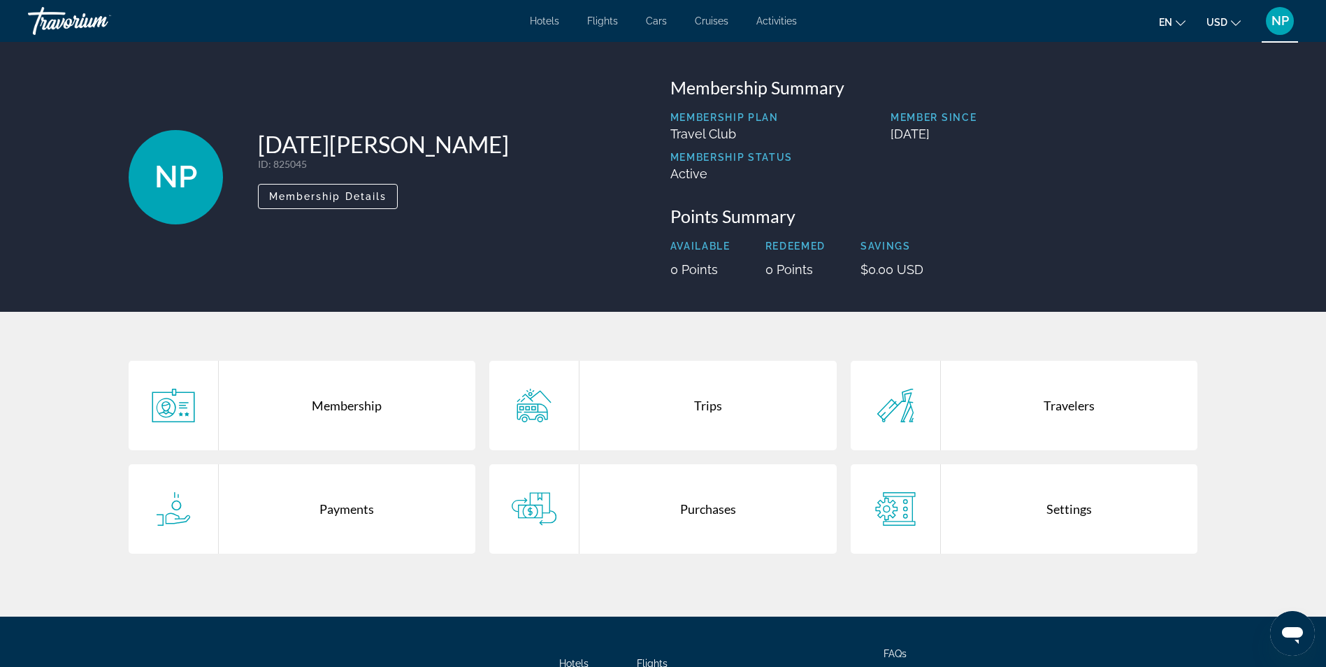
click at [551, 24] on span "Hotels" at bounding box center [544, 20] width 29 height 11
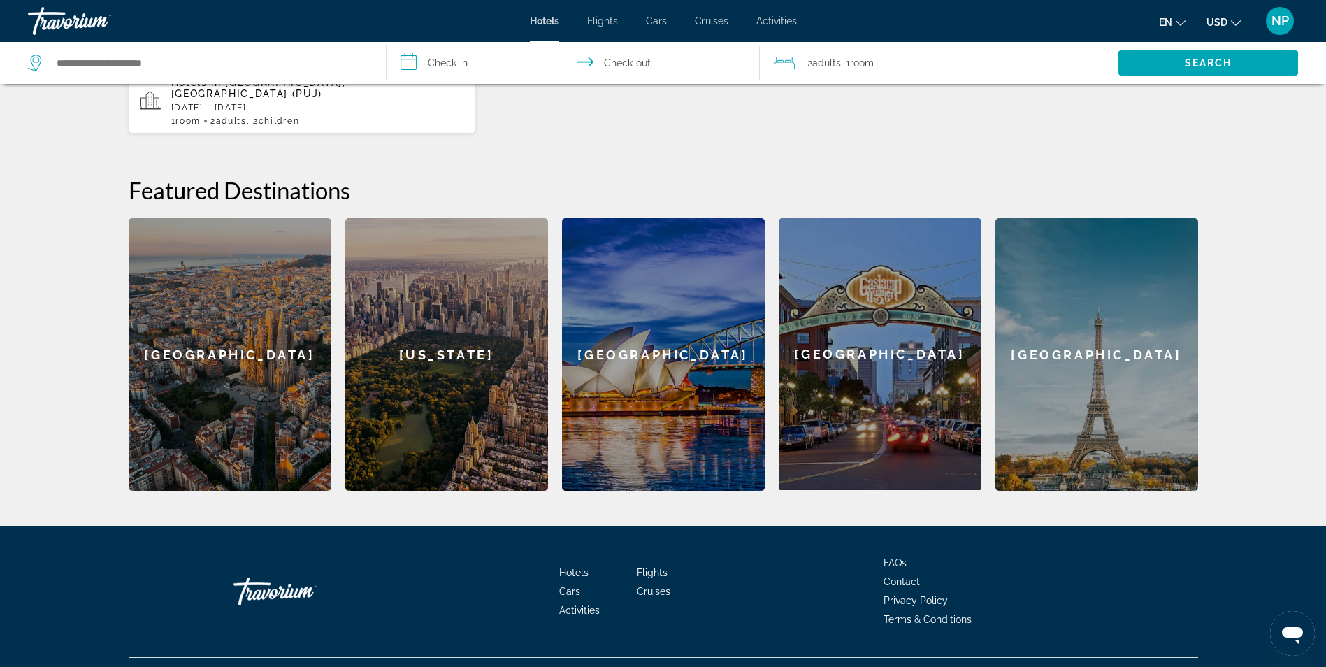
scroll to position [472, 0]
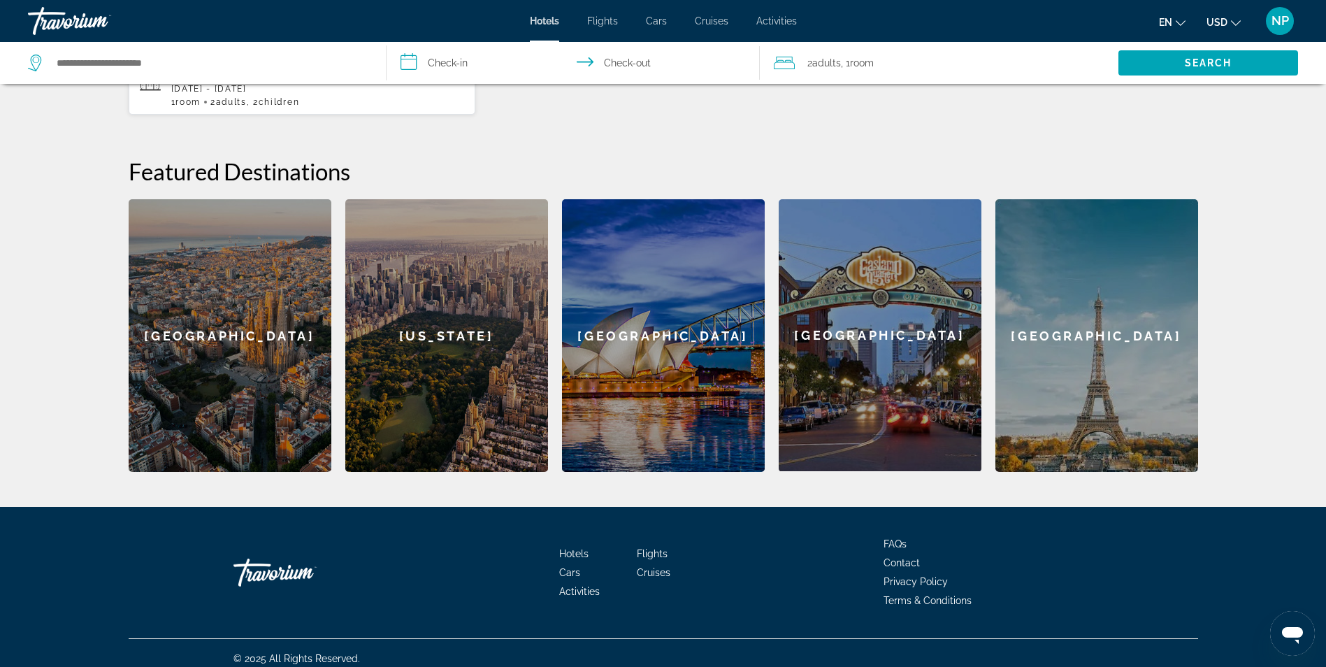
click at [214, 387] on div "[GEOGRAPHIC_DATA]" at bounding box center [230, 335] width 203 height 273
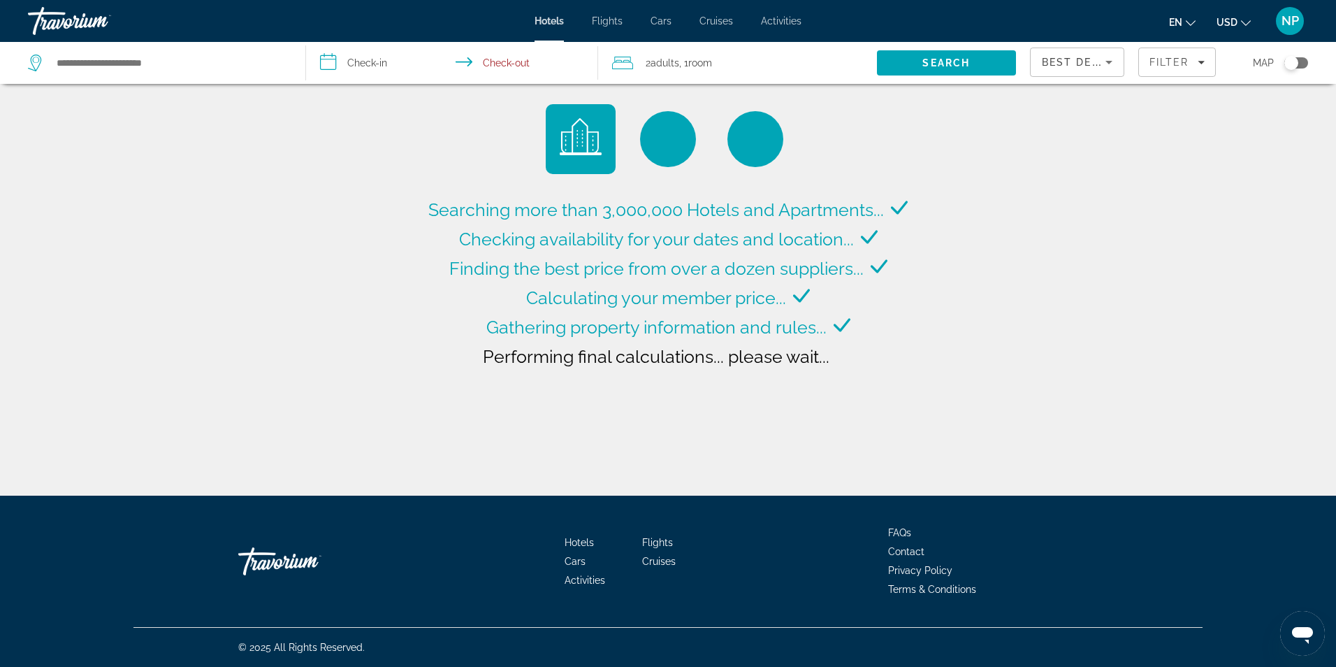
type input "**********"
